Goal: Check status: Check status

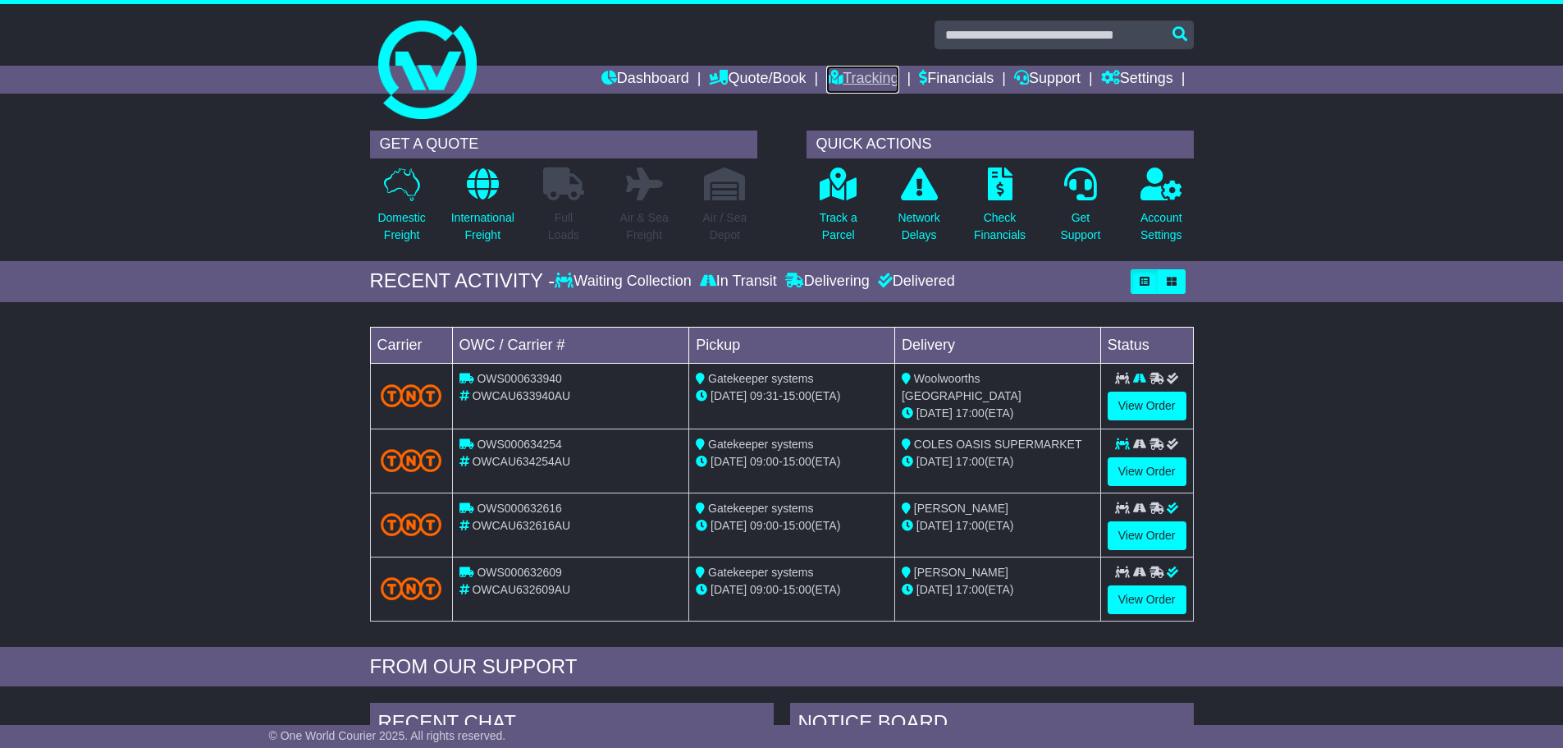
click at [830, 70] on link "Tracking" at bounding box center [862, 80] width 72 height 28
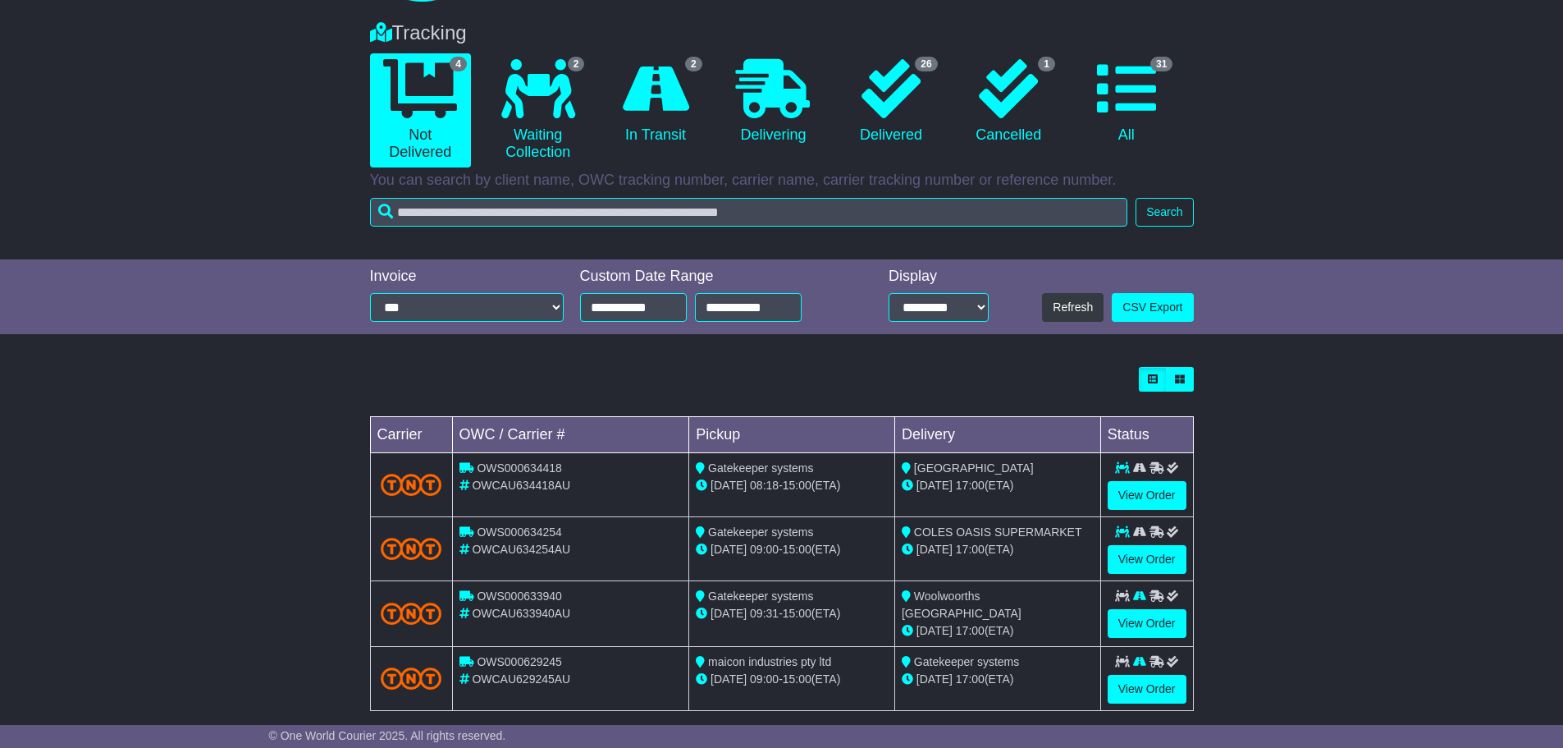
scroll to position [137, 0]
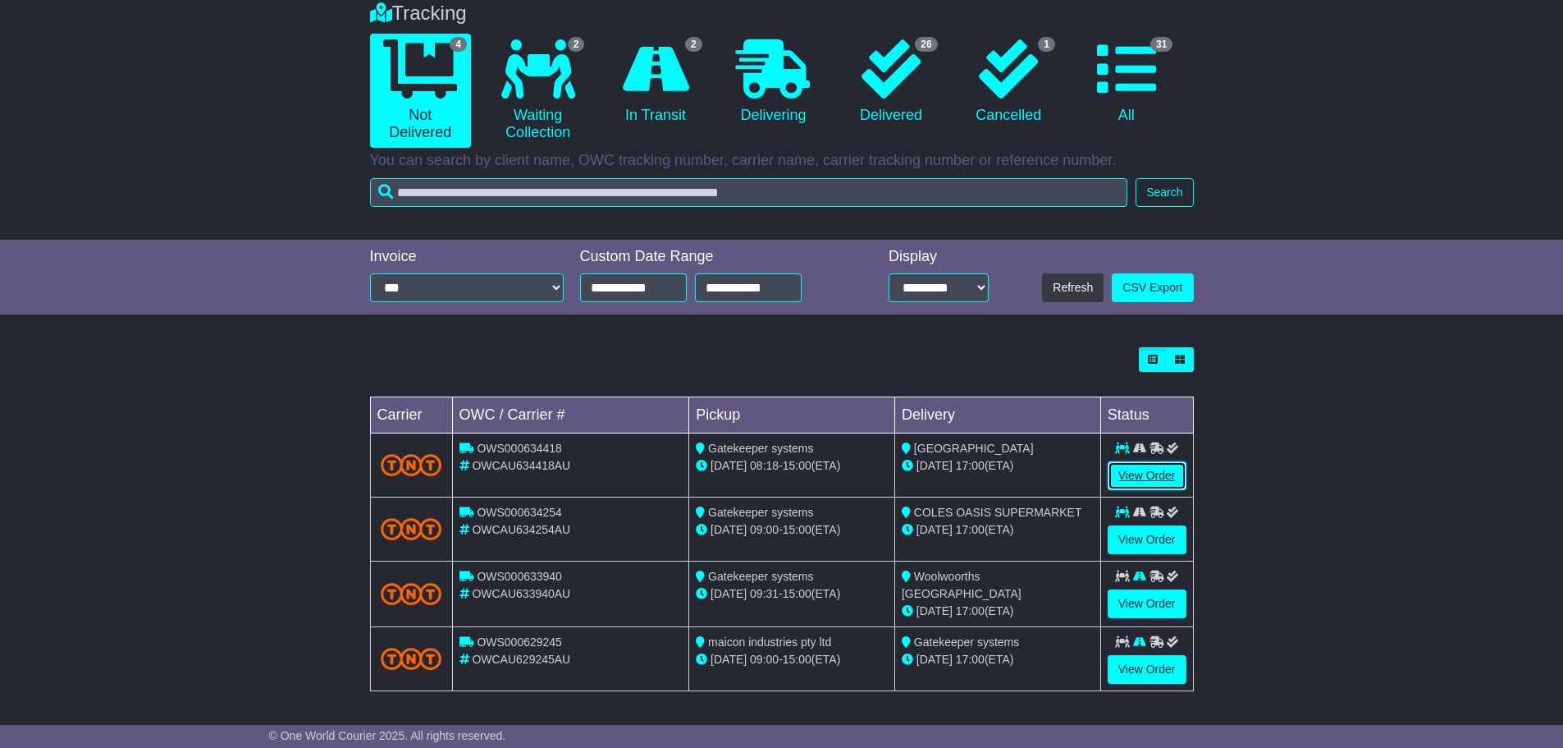
click at [1135, 470] on link "View Order" at bounding box center [1147, 475] width 79 height 29
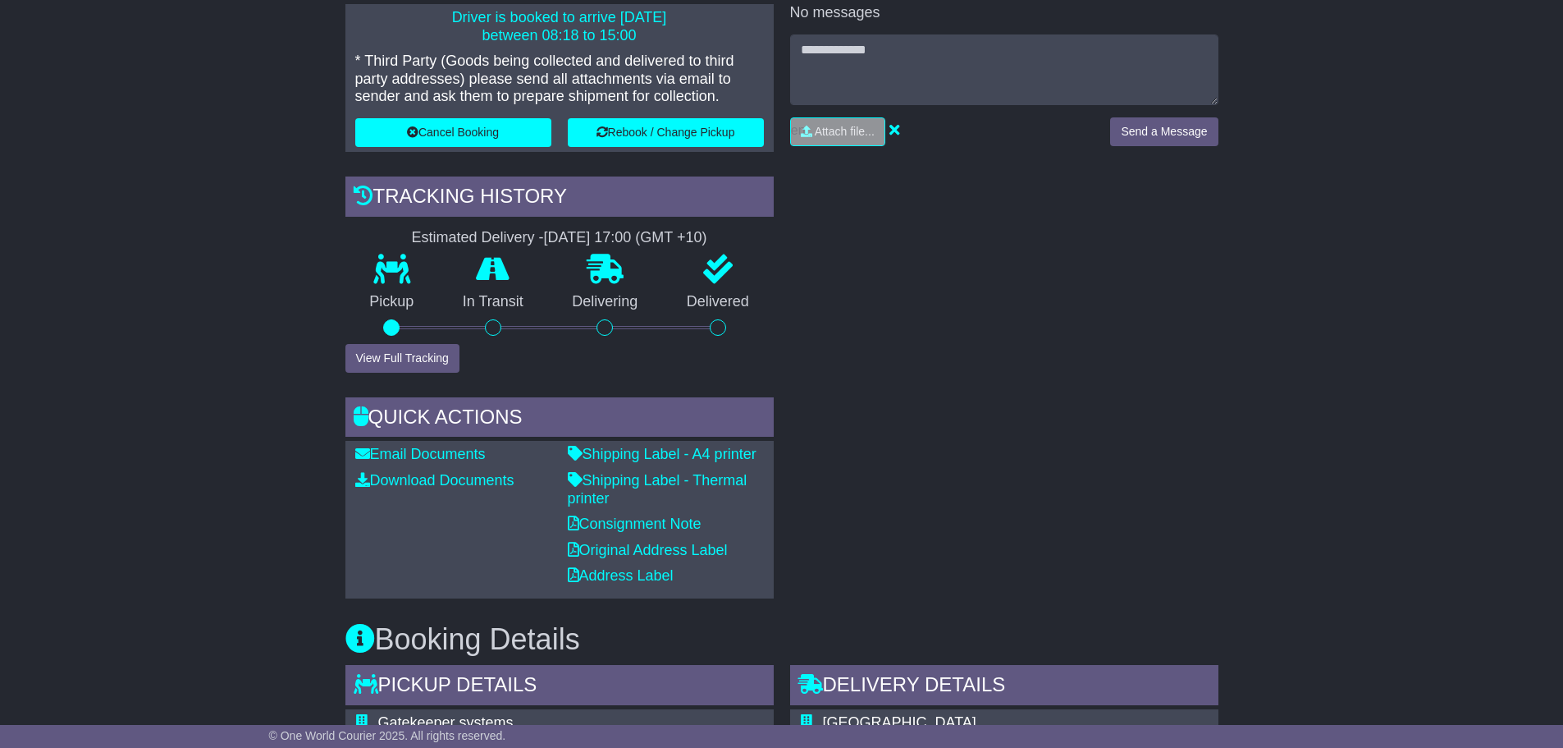
scroll to position [410, 0]
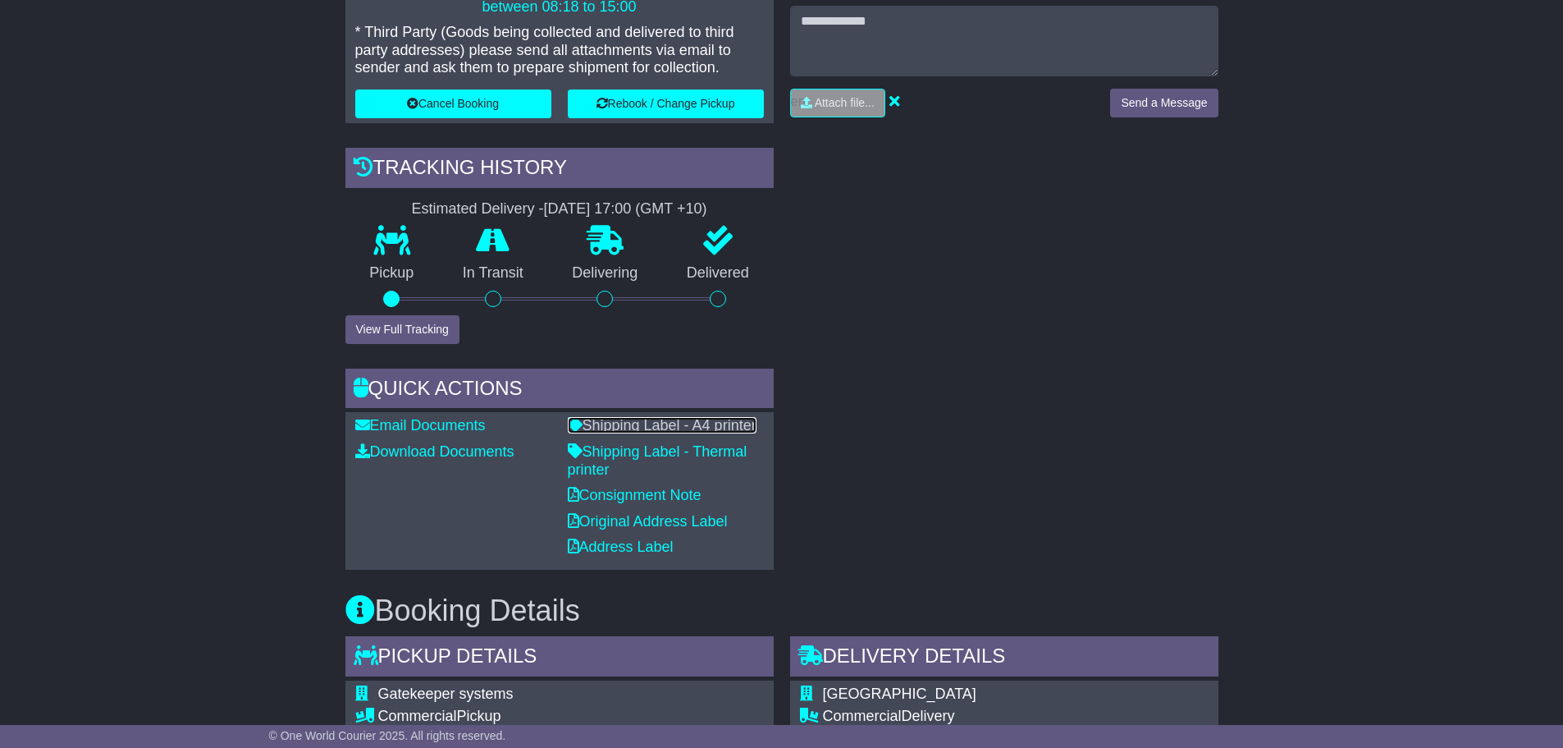
click at [701, 425] on link "Shipping Label - A4 printer" at bounding box center [662, 425] width 189 height 16
click at [671, 491] on link "Consignment Note" at bounding box center [635, 495] width 134 height 16
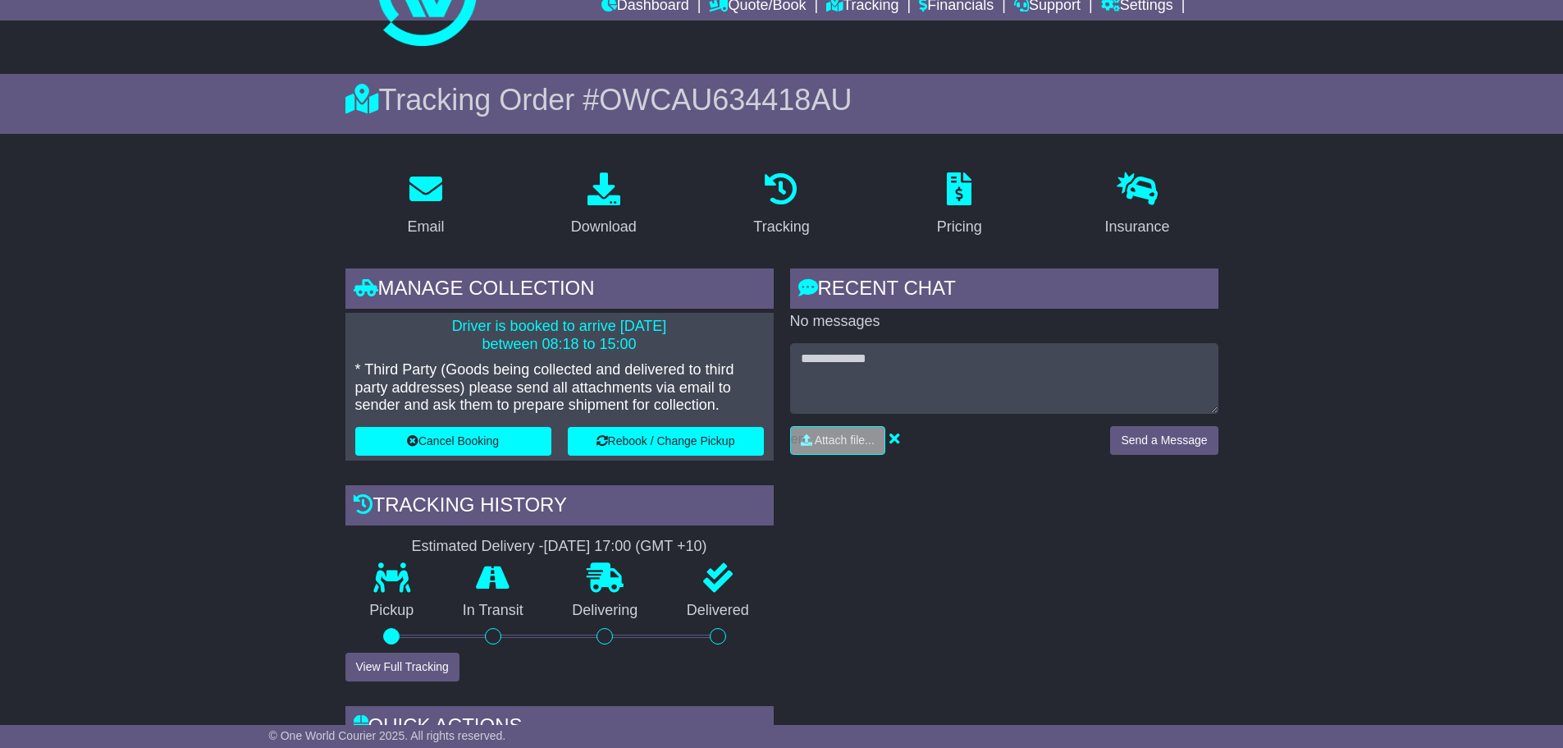
scroll to position [0, 0]
